Goal: Entertainment & Leisure: Consume media (video, audio)

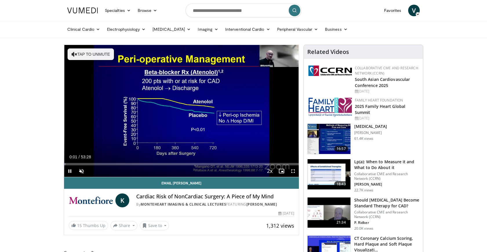
click at [69, 170] on span "Video Player" at bounding box center [70, 171] width 12 height 12
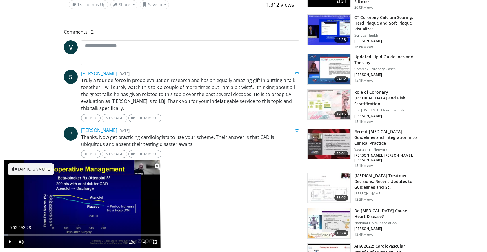
scroll to position [221, 0]
click at [159, 165] on span "Video Player" at bounding box center [157, 166] width 12 height 12
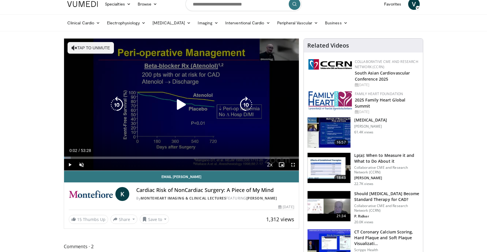
scroll to position [3, 0]
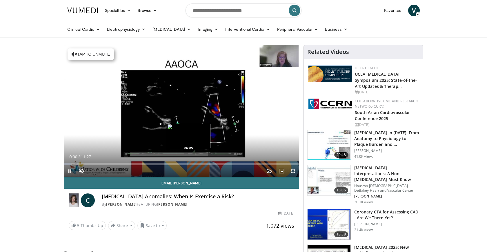
click at [189, 164] on div "Progress Bar" at bounding box center [189, 164] width 1 height 2
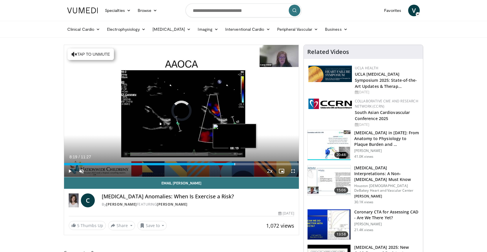
click at [234, 163] on div "Progress Bar" at bounding box center [234, 164] width 1 height 2
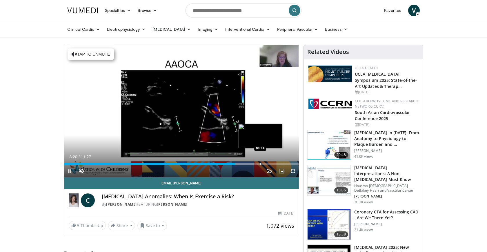
click at [260, 162] on div "Loaded : 80.73% 08:21 09:34" at bounding box center [181, 163] width 235 height 6
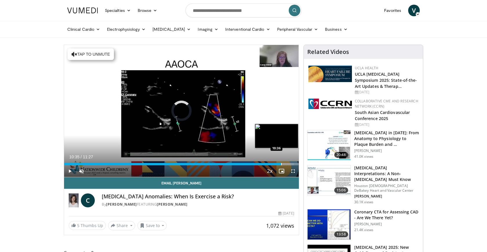
click at [281, 163] on div "Progress Bar" at bounding box center [281, 164] width 1 height 2
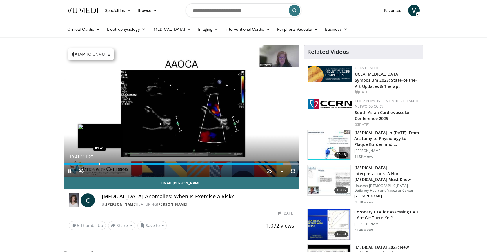
click at [99, 163] on div "Progress Bar" at bounding box center [99, 164] width 1 height 2
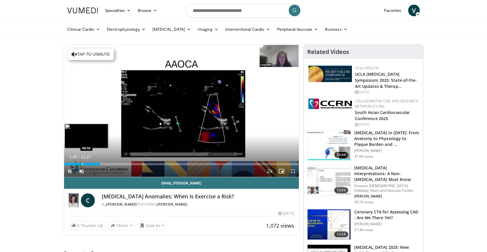
click at [82, 164] on div "Progress Bar" at bounding box center [82, 164] width 1 height 2
click at [73, 163] on div "00:54" at bounding box center [73, 164] width 19 height 2
click at [70, 172] on span "Video Player" at bounding box center [70, 171] width 12 height 12
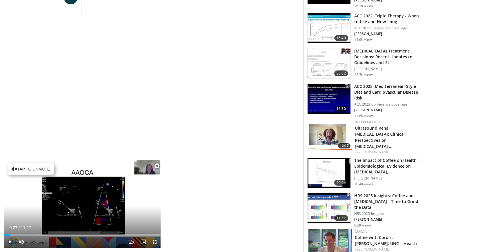
scroll to position [272, 0]
